Goal: Book appointment/travel/reservation

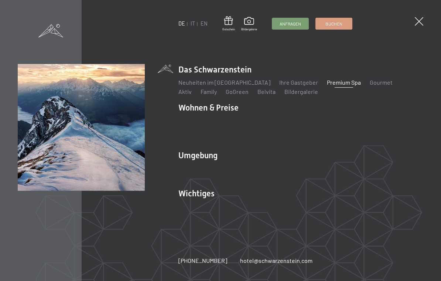
click at [191, 166] on link "Das Ahrntal" at bounding box center [193, 167] width 30 height 7
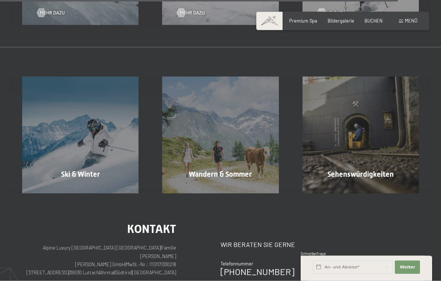
scroll to position [1760, 0]
click at [375, 20] on span "BUCHEN" at bounding box center [373, 21] width 18 height 6
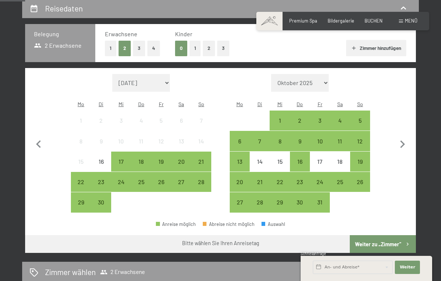
scroll to position [144, 0]
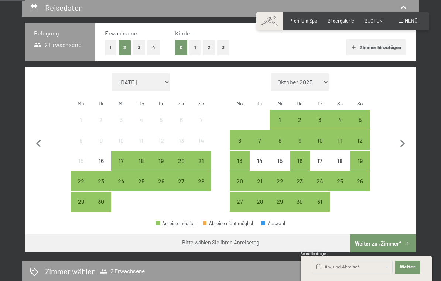
click at [261, 137] on div "7" at bounding box center [259, 146] width 18 height 18
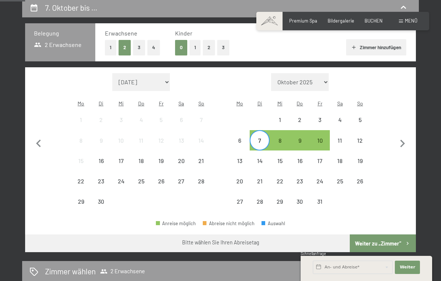
click at [320, 137] on div "10" at bounding box center [320, 146] width 18 height 18
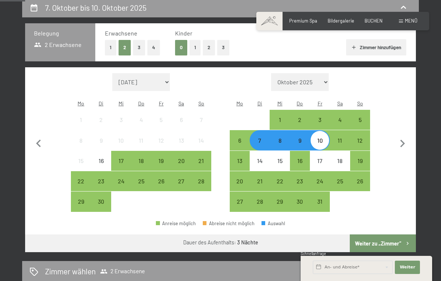
click at [374, 234] on button "Weiter zu „Zimmer“" at bounding box center [383, 243] width 66 height 18
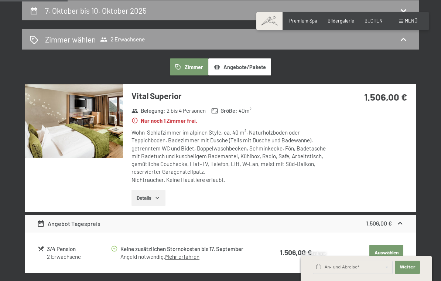
scroll to position [140, 0]
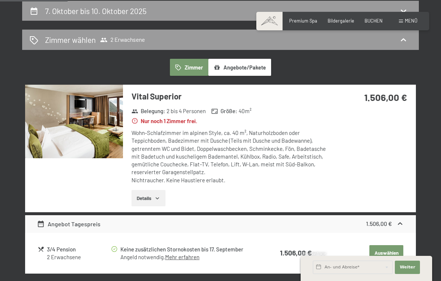
click at [148, 196] on button "Details" at bounding box center [148, 198] width 34 height 16
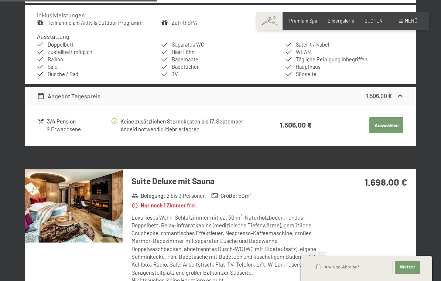
scroll to position [350, 0]
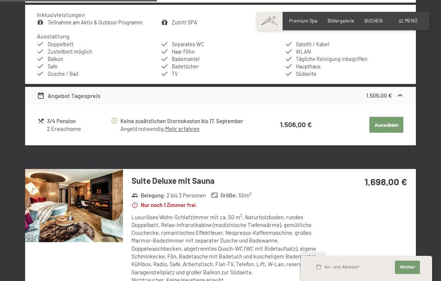
click at [182, 128] on link "Mehr erfahren" at bounding box center [182, 128] width 34 height 7
click at [54, 118] on div "3/4 Pension" at bounding box center [79, 121] width 64 height 8
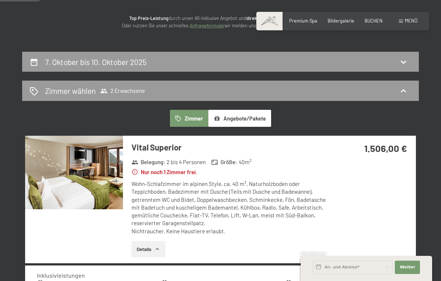
scroll to position [89, 0]
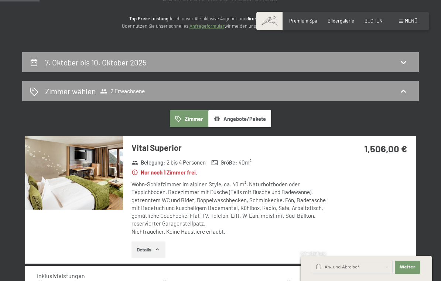
click at [233, 118] on button "Angebote/Pakete" at bounding box center [239, 118] width 63 height 17
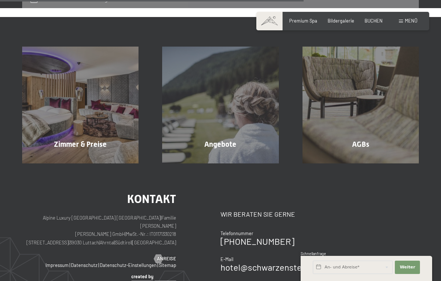
scroll to position [343, 0]
click at [106, 99] on div "Zimmer & Preise Mehr erfahren" at bounding box center [80, 105] width 140 height 116
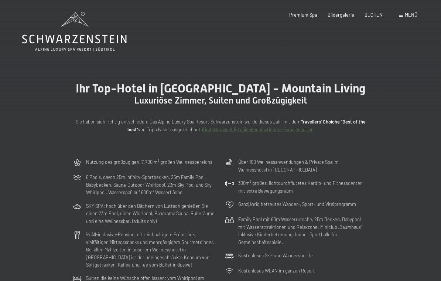
click at [339, 17] on span "Bildergalerie" at bounding box center [340, 15] width 27 height 6
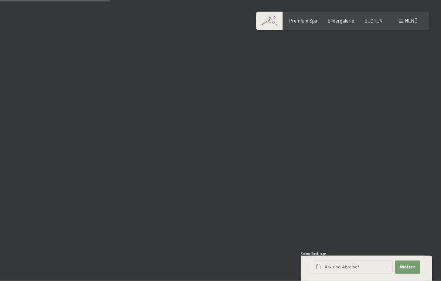
scroll to position [1544, 0]
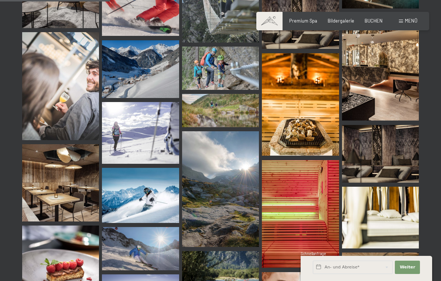
click at [308, 113] on img at bounding box center [300, 104] width 77 height 103
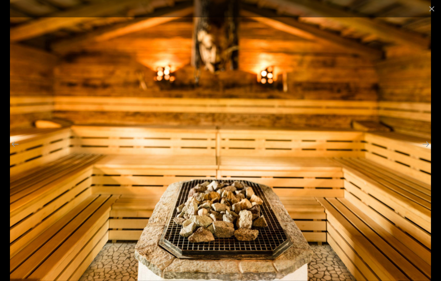
click at [432, 11] on button "Close gallery" at bounding box center [431, 8] width 18 height 17
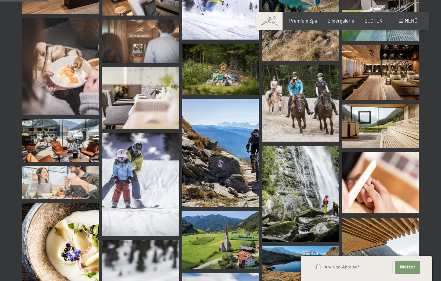
scroll to position [680, 0]
click at [404, 22] on div "Menü" at bounding box center [408, 21] width 18 height 7
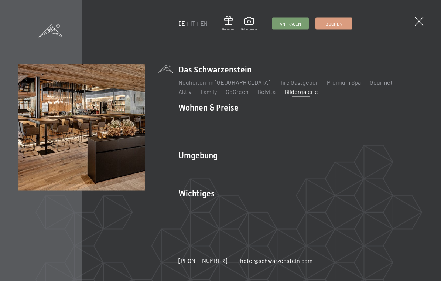
scroll to position [680, 0]
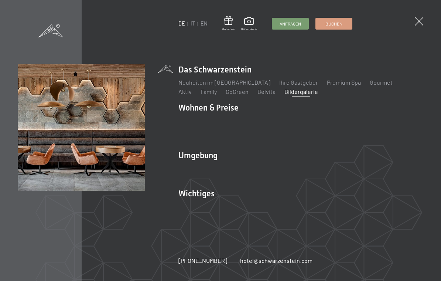
click at [198, 205] on link "Lage & Anreise" at bounding box center [198, 205] width 40 height 7
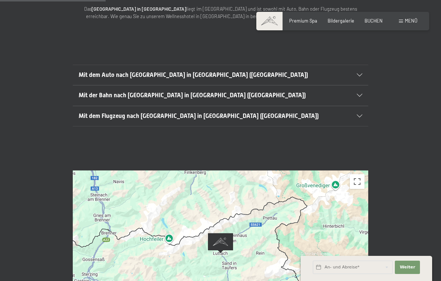
scroll to position [141, 0]
click at [355, 65] on div "Mit dem Auto nach [GEOGRAPHIC_DATA] in [GEOGRAPHIC_DATA] ([GEOGRAPHIC_DATA])" at bounding box center [221, 75] width 284 height 20
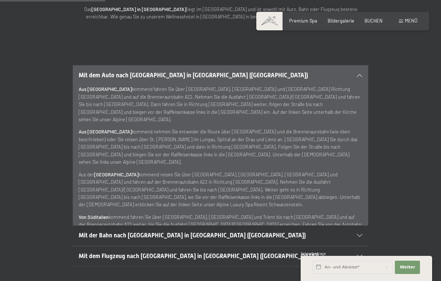
click at [359, 74] on icon at bounding box center [360, 75] width 6 height 3
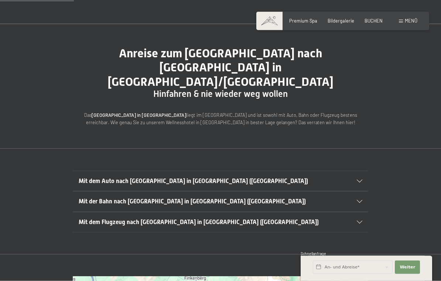
scroll to position [0, 0]
